Goal: Task Accomplishment & Management: Use online tool/utility

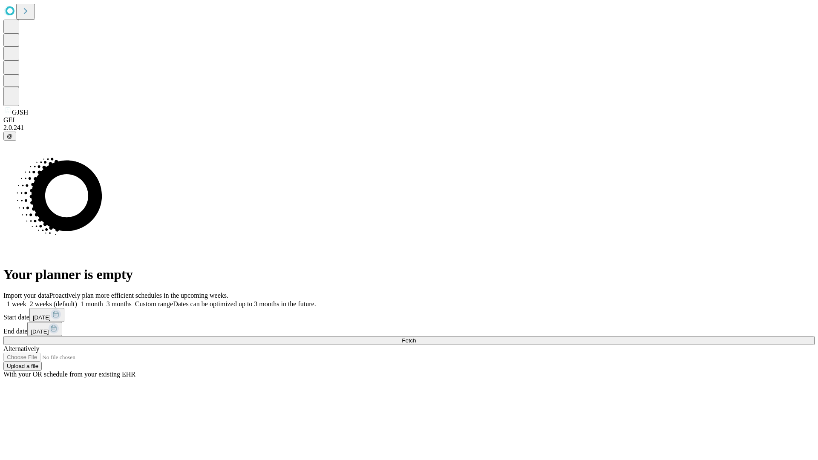
click at [416, 337] on span "Fetch" at bounding box center [409, 340] width 14 height 6
